Goal: Communication & Community: Ask a question

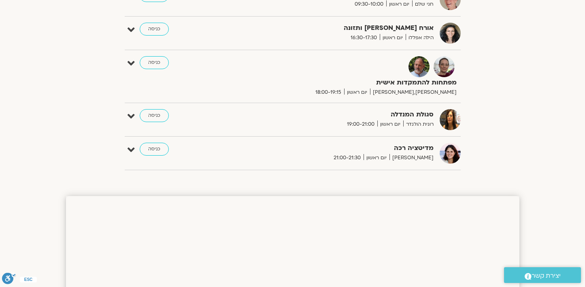
scroll to position [602, 0]
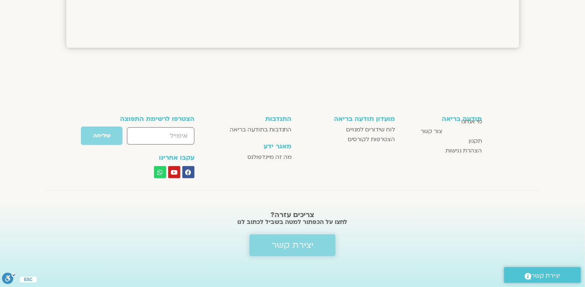
click at [307, 241] on span "יצירת קשר" at bounding box center [293, 246] width 42 height 10
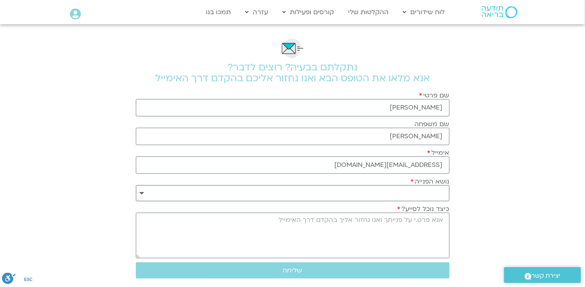
click at [433, 192] on select "**********" at bounding box center [293, 193] width 314 height 16
select select "**********"
click at [136, 185] on select "**********" at bounding box center [293, 193] width 314 height 16
click at [442, 219] on textarea "כיצד נוכל לסייע?" at bounding box center [293, 236] width 314 height 46
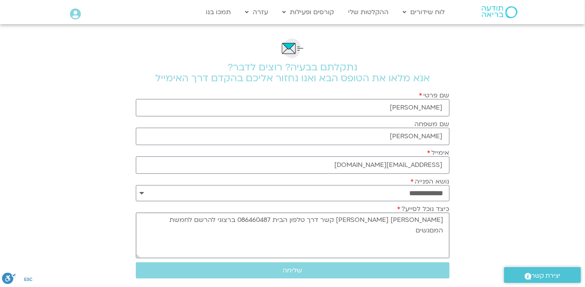
click at [278, 222] on textarea "אנא צרו עמי קשר דרך טלפון הבית 086460487 ברצוני להרשם לחמשת המםגשים" at bounding box center [293, 236] width 314 height 46
click at [229, 219] on textarea "אנא צרו עמי קשר דרך טלפון הבית 086460487 ברצוני להרשם לחמשת המםגשים" at bounding box center [293, 236] width 314 height 46
click at [269, 219] on textarea "אנא צרו עמי קשר דרך טלפון הבית 086460487 ברצוני להרשם לחמשת המפגשים" at bounding box center [293, 236] width 314 height 46
click at [211, 219] on textarea "אנא צרו עמי קשר דרך טלפון הבית 086460487 ברצוני להרשם לחמשת המפגשים" at bounding box center [293, 236] width 314 height 46
click at [264, 218] on textarea "אנא צרו עמי קשר דרך טלפון הבית 086460487 ברצוני להרשם לחמשת המפגשים" at bounding box center [293, 236] width 314 height 46
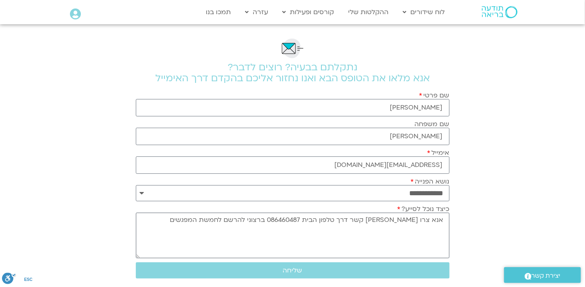
click at [214, 219] on textarea "אנא צרו עמי קשר דרך טלפון הבית 086460487 ברצוני להרשם לחמשת המפגשים" at bounding box center [293, 236] width 314 height 46
click at [367, 231] on textarea "אנא צרו עמי קשר דרך טלפון הבית 086460487 ברצוני להרשם לחמשת המפגשים הראשונים בה…" at bounding box center [293, 236] width 314 height 46
type textarea "אנא צרו עמי קשר דרך טלפון הבית 086460487 ברצוני להרשם לחמשת המפגשים הראשונים בה…"
click at [290, 271] on span "שליחה" at bounding box center [292, 270] width 19 height 7
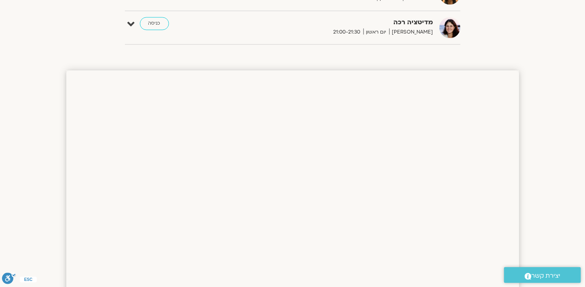
scroll to position [1340, 0]
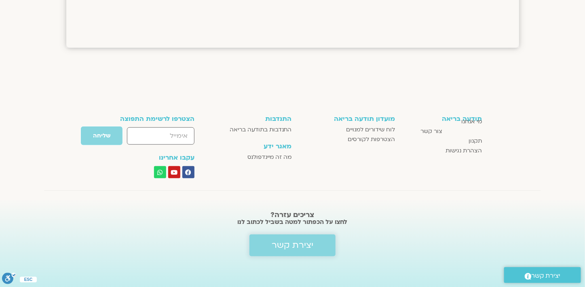
click at [295, 241] on span "יצירת קשר" at bounding box center [293, 246] width 42 height 10
